Goal: Information Seeking & Learning: Learn about a topic

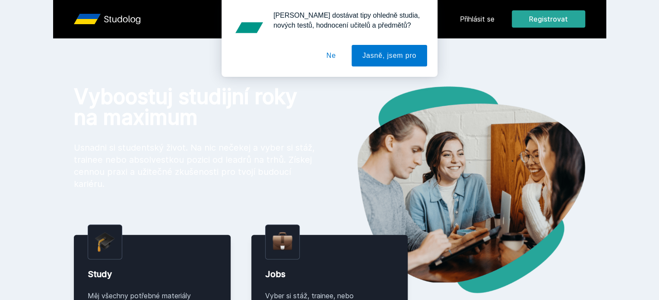
click at [528, 13] on div "[PERSON_NAME] dostávat tipy ohledně studia, nových testů, hodnocení učitelů a p…" at bounding box center [329, 38] width 659 height 77
click at [527, 14] on div "[PERSON_NAME] dostávat tipy ohledně studia, nových testů, hodnocení učitelů a p…" at bounding box center [329, 38] width 659 height 77
click at [527, 17] on div "[PERSON_NAME] dostávat tipy ohledně studia, nových testů, hodnocení učitelů a p…" at bounding box center [329, 38] width 659 height 77
click at [341, 65] on button "Ne" at bounding box center [331, 56] width 31 height 22
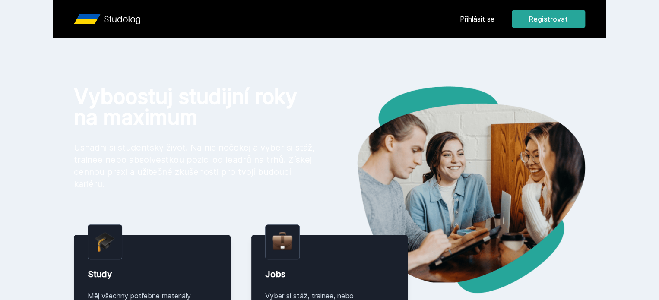
click at [495, 24] on link "Přihlásit se" at bounding box center [477, 19] width 35 height 10
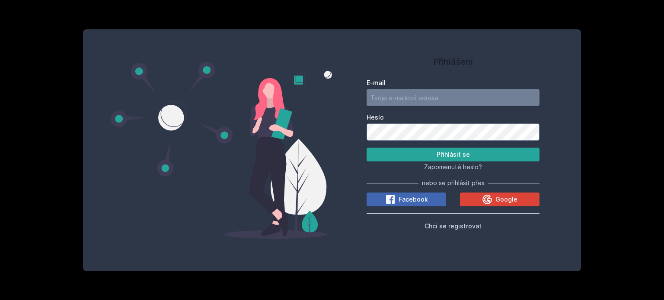
click at [465, 91] on input "E-mail" at bounding box center [452, 97] width 173 height 17
type input "[EMAIL_ADDRESS][DOMAIN_NAME]"
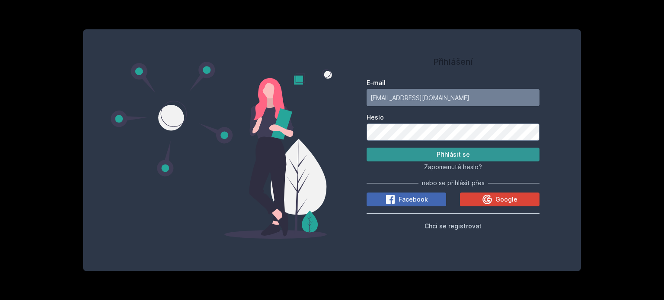
click at [448, 159] on button "Přihlásit se" at bounding box center [452, 155] width 173 height 14
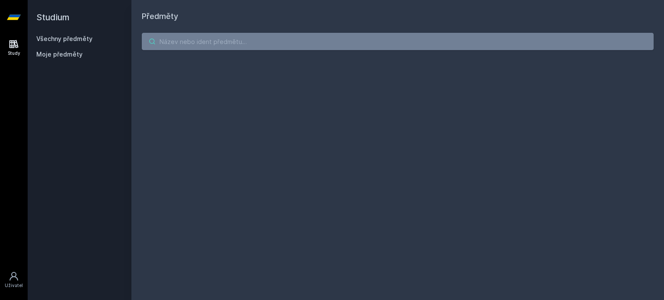
click at [172, 42] on input "search" at bounding box center [398, 41] width 512 height 17
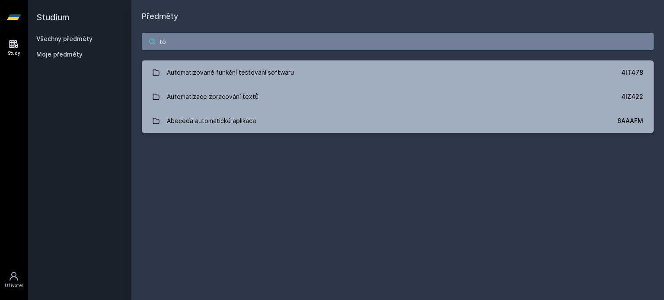
type input "t"
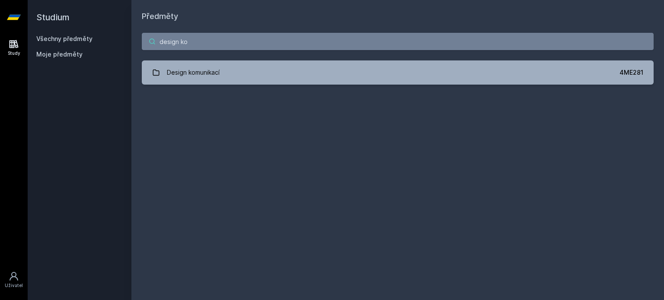
type input "design ko"
click at [242, 66] on link "Design komunikací 4ME281" at bounding box center [398, 72] width 512 height 24
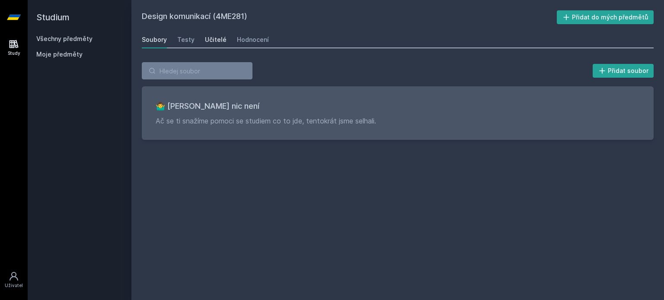
click at [208, 38] on div "Učitelé" at bounding box center [216, 39] width 22 height 9
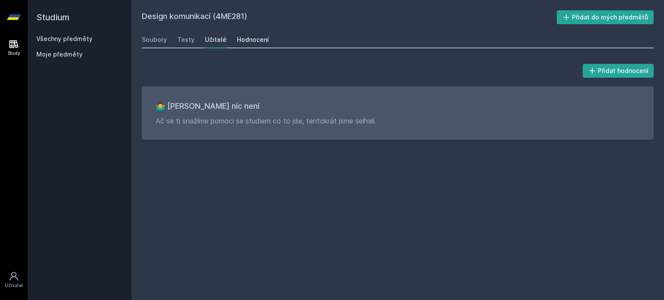
click at [243, 39] on div "Hodnocení" at bounding box center [253, 39] width 32 height 9
click at [187, 41] on div "Testy" at bounding box center [185, 39] width 17 height 9
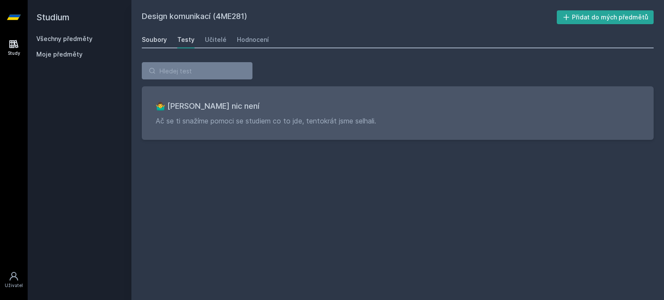
click at [154, 35] on link "Soubory" at bounding box center [154, 39] width 25 height 17
click at [57, 22] on h2 "Studium" at bounding box center [79, 17] width 86 height 35
click at [16, 41] on icon at bounding box center [14, 44] width 9 height 8
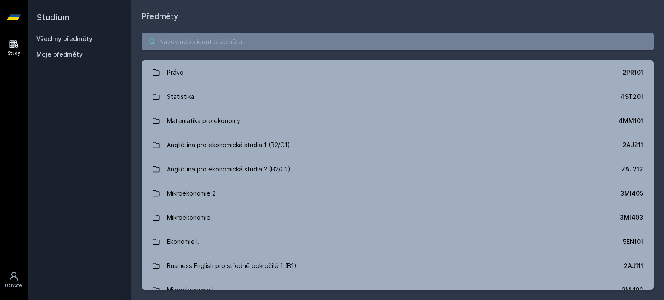
click at [170, 46] on input "search" at bounding box center [398, 41] width 512 height 17
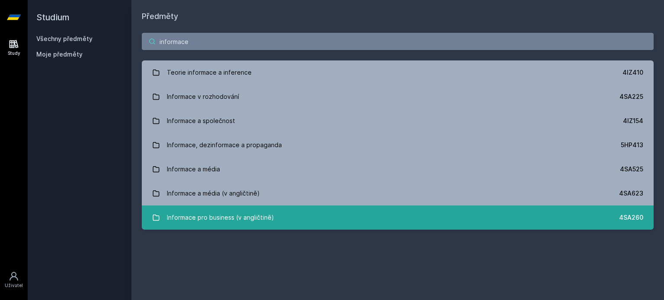
type input "informace"
click at [252, 226] on div "Informace pro business (v angličtině)" at bounding box center [220, 217] width 107 height 17
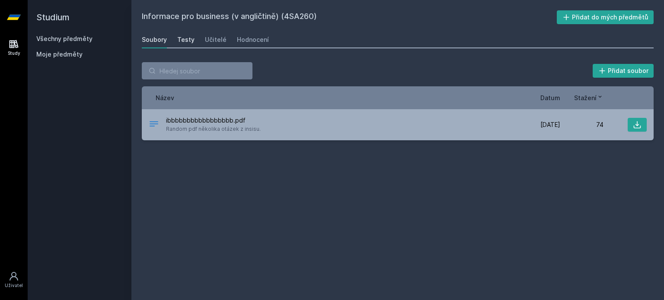
click at [183, 40] on div "Testy" at bounding box center [185, 39] width 17 height 9
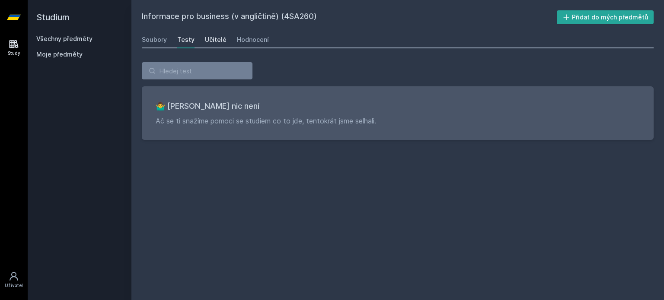
click at [219, 38] on div "Učitelé" at bounding box center [216, 39] width 22 height 9
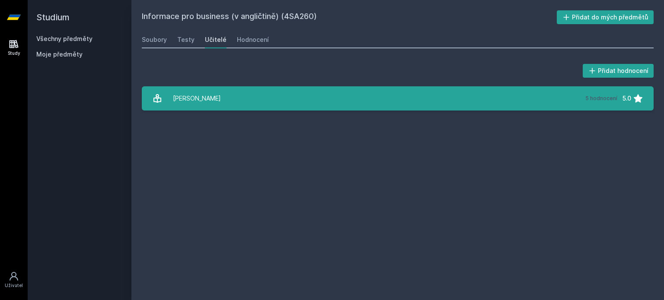
click at [228, 95] on link "[PERSON_NAME] 5 hodnocení 5.0" at bounding box center [398, 98] width 512 height 24
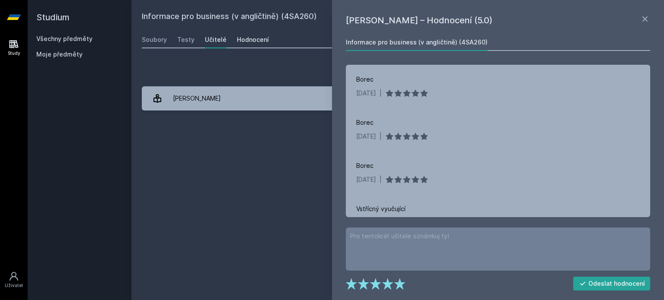
click at [253, 40] on div "Hodnocení" at bounding box center [253, 39] width 32 height 9
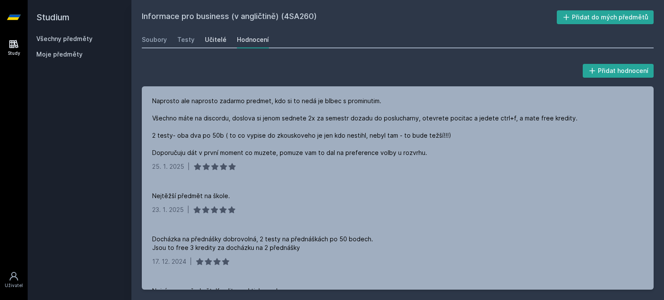
click at [214, 37] on div "Učitelé" at bounding box center [216, 39] width 22 height 9
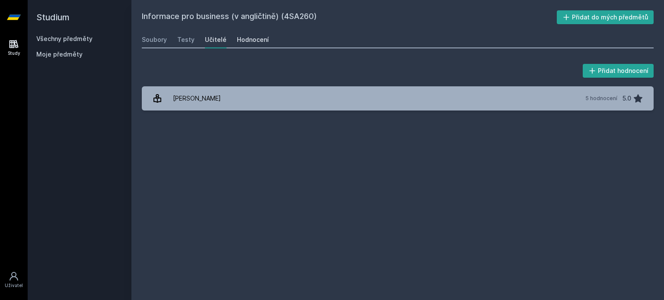
click at [247, 43] on div "Hodnocení" at bounding box center [253, 39] width 32 height 9
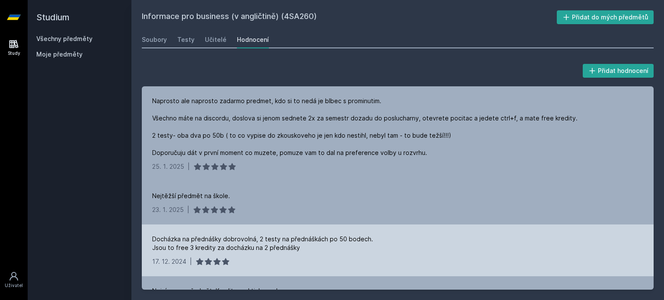
scroll to position [29, 0]
